Goal: Task Accomplishment & Management: Use online tool/utility

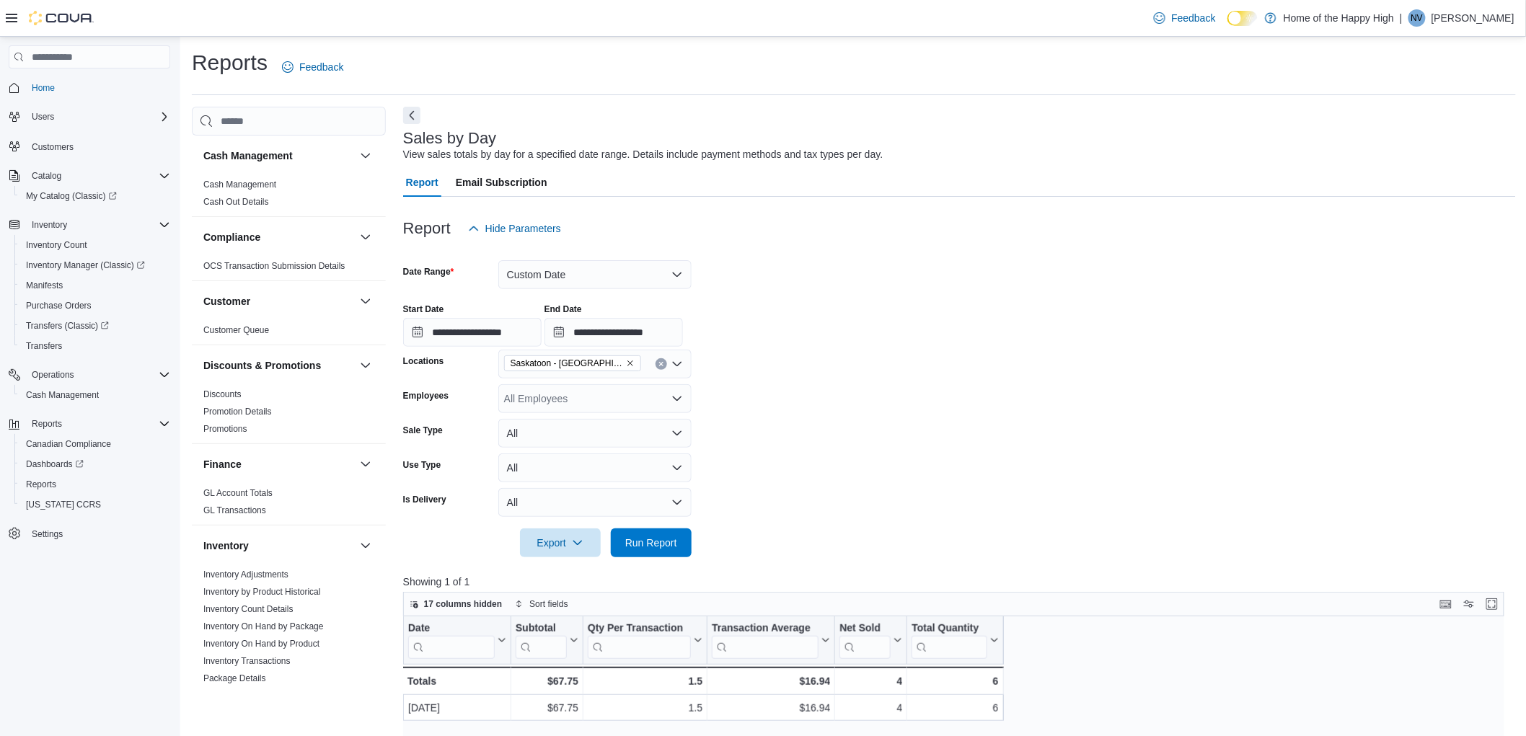
scroll to position [721, 0]
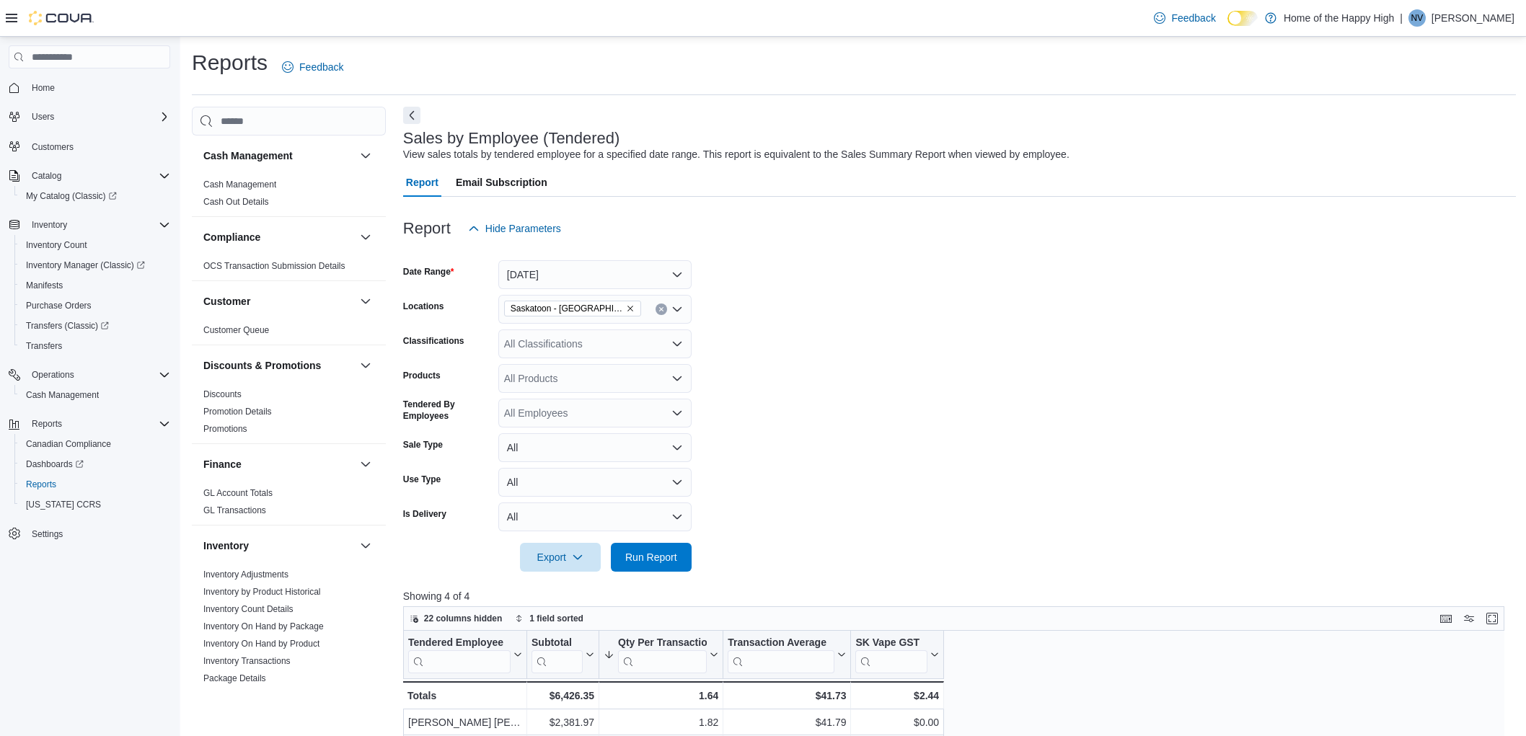
scroll to position [160, 0]
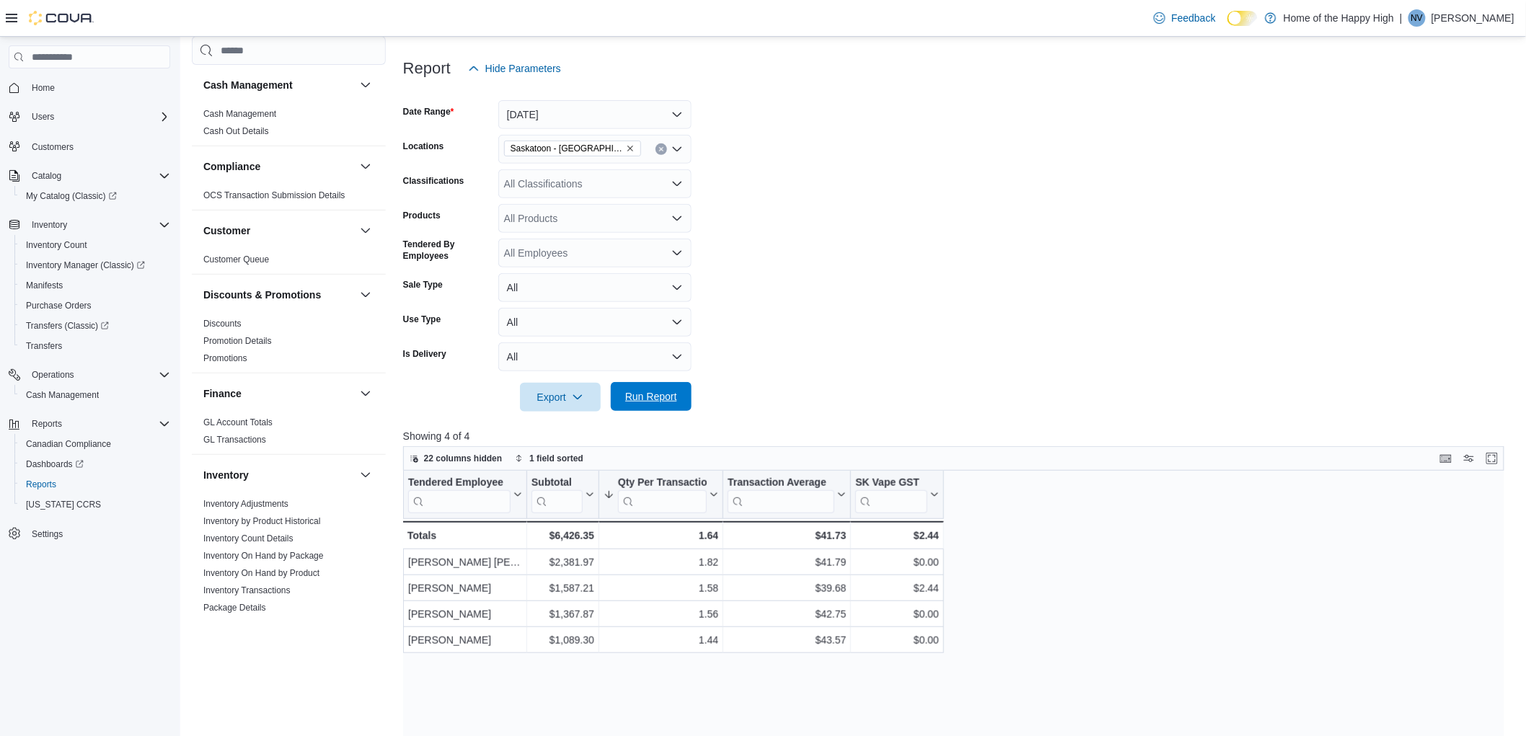
click at [662, 390] on span "Run Report" at bounding box center [651, 396] width 52 height 14
